Goal: Task Accomplishment & Management: Use online tool/utility

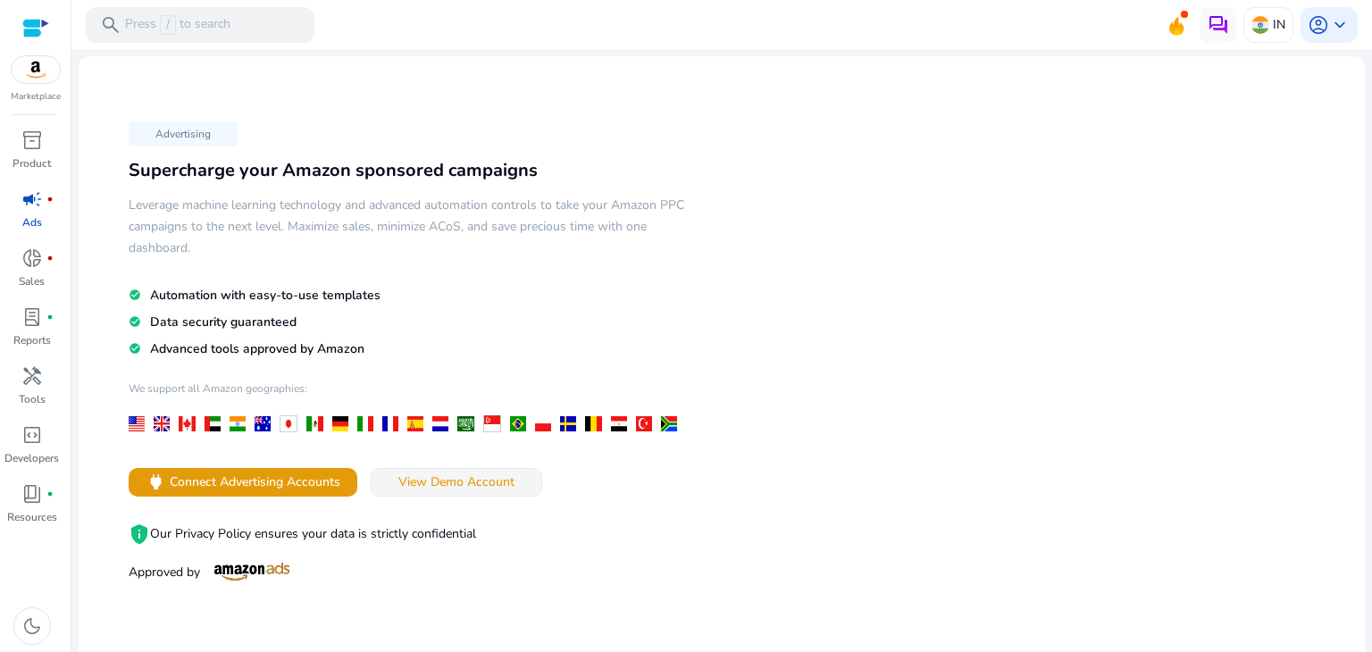
click at [439, 473] on span "View Demo Account" at bounding box center [456, 482] width 116 height 19
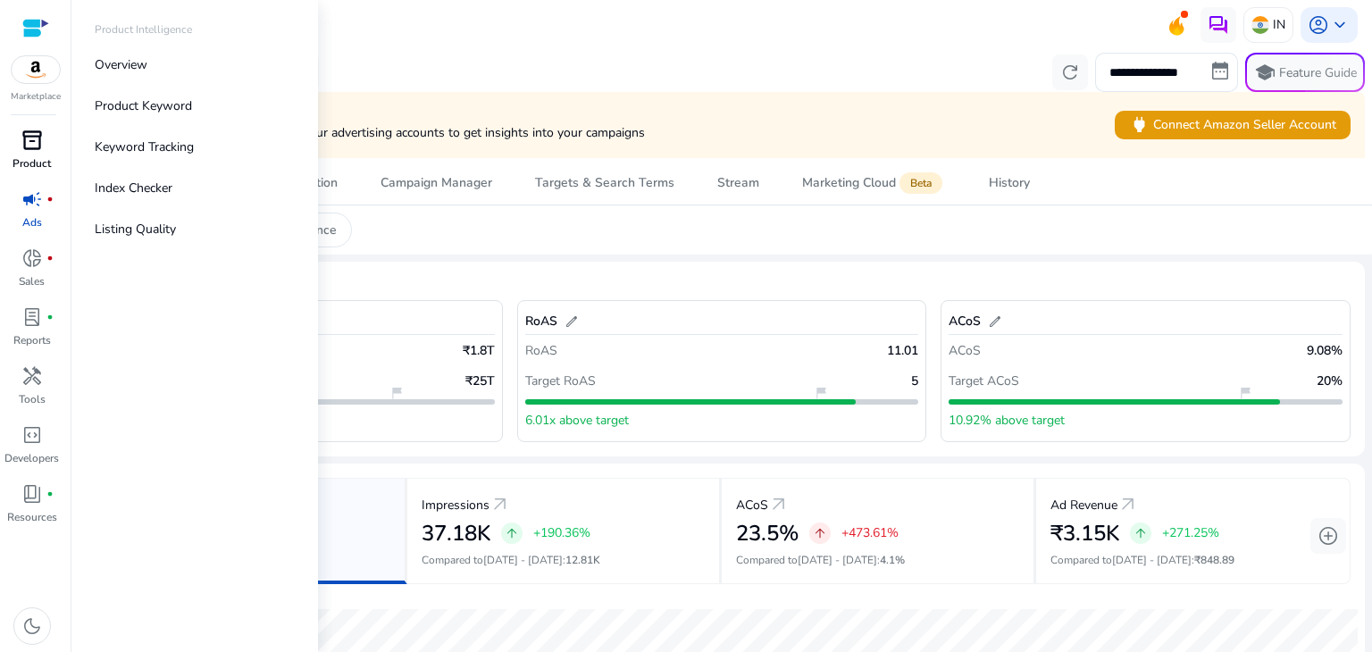
click at [46, 149] on div "inventory_2" at bounding box center [32, 140] width 50 height 29
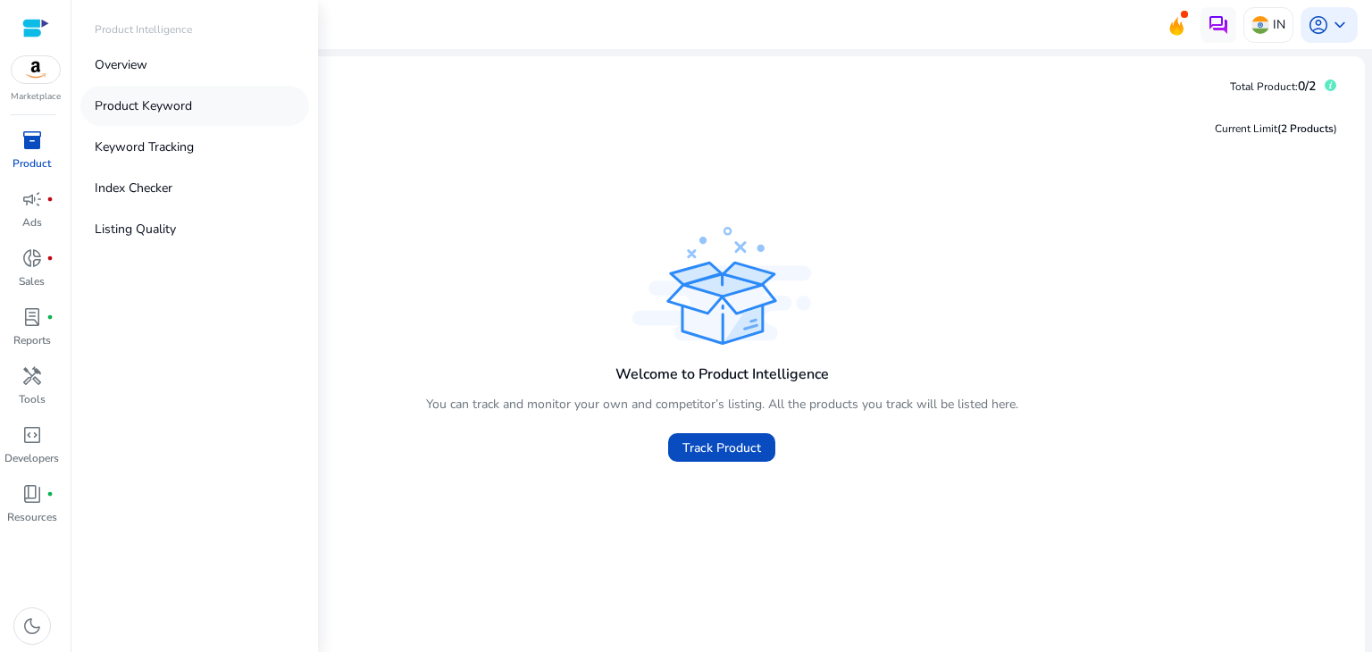
click at [182, 104] on p "Product Keyword" at bounding box center [143, 105] width 97 height 19
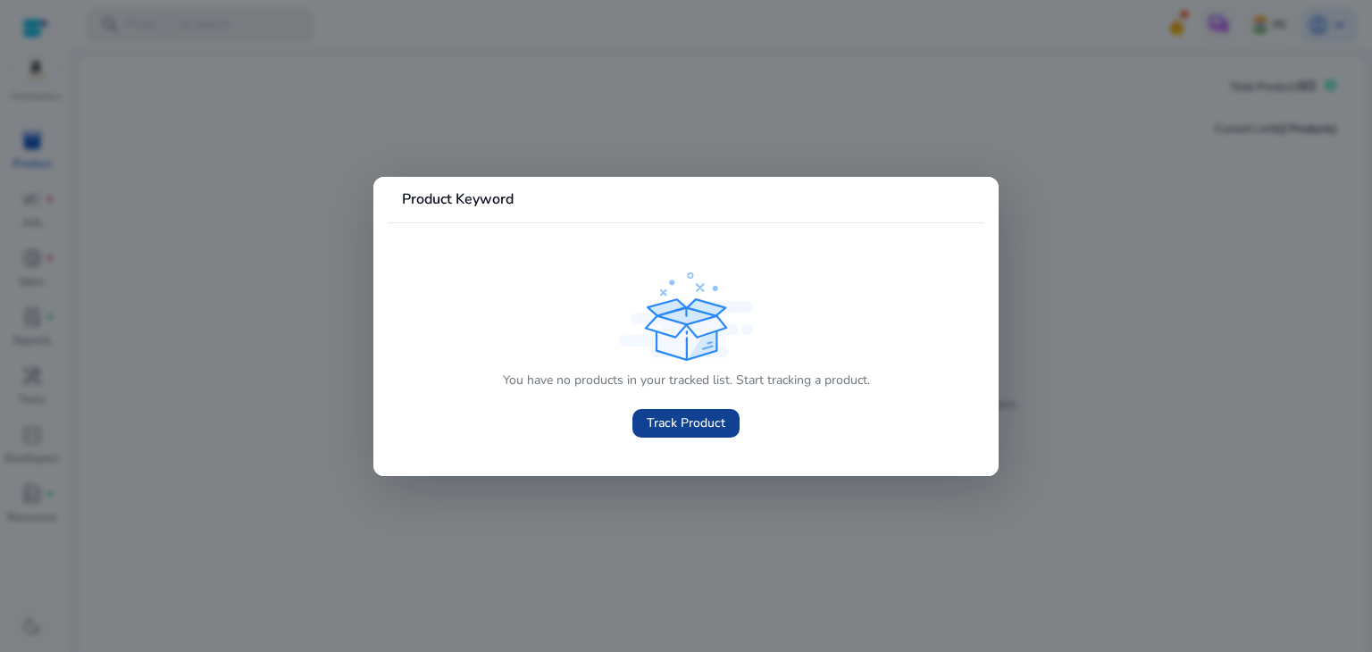
click at [672, 408] on span at bounding box center [686, 423] width 107 height 43
